Goal: Check status: Check status

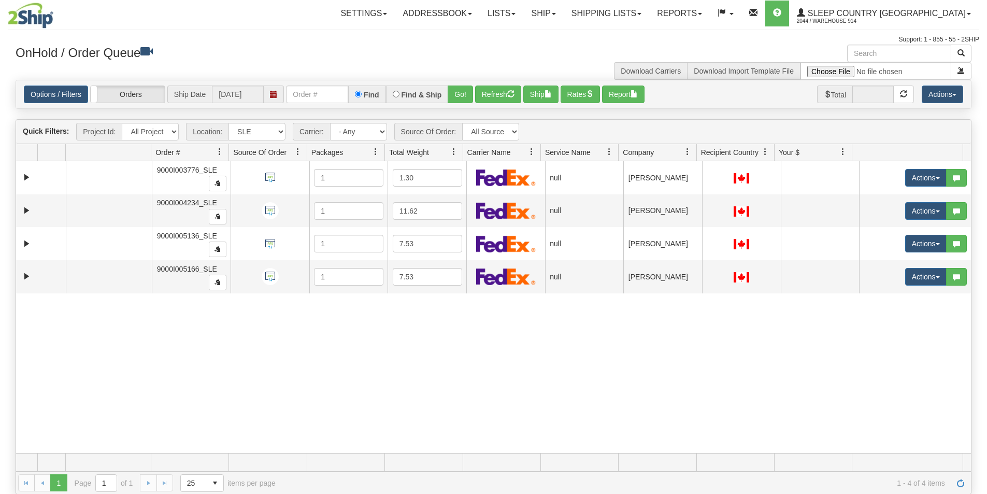
select select "7603"
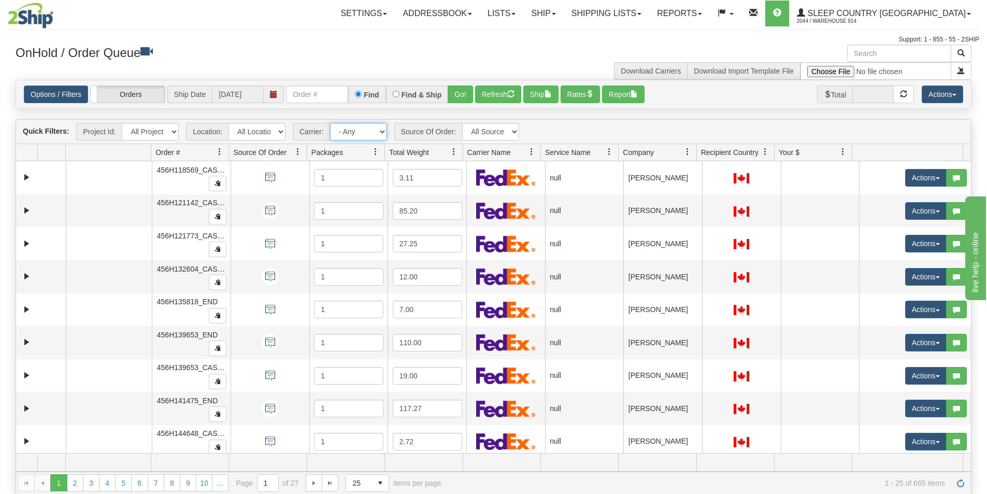
click at [376, 132] on select "- Any - Has NO carrier assigned - Has a carrier assigned FedEx Express®" at bounding box center [358, 132] width 57 height 18
click at [270, 132] on select "All Locations 914 9009 [GEOGRAPHIC_DATA] SLE BEDDN ZINUC" at bounding box center [256, 132] width 57 height 18
select select "7603"
click at [228, 123] on select "All Locations 914 9009 [GEOGRAPHIC_DATA] SLE BEDDN ZINUC" at bounding box center [256, 132] width 57 height 18
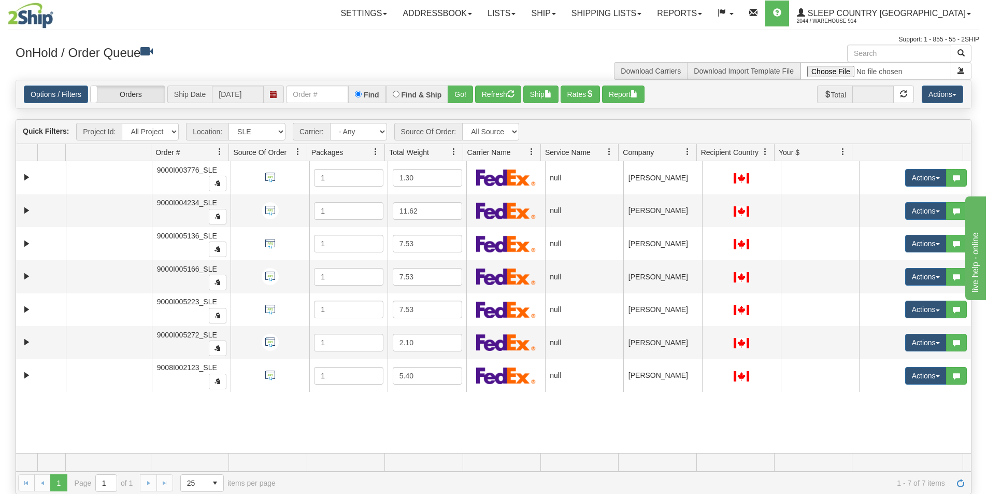
click at [710, 428] on div "31474881 SLE 90723414 0 9000I003776_SLE 1 1.30 null Shipping department Sleep C…" at bounding box center [493, 307] width 955 height 292
